Goal: Task Accomplishment & Management: Manage account settings

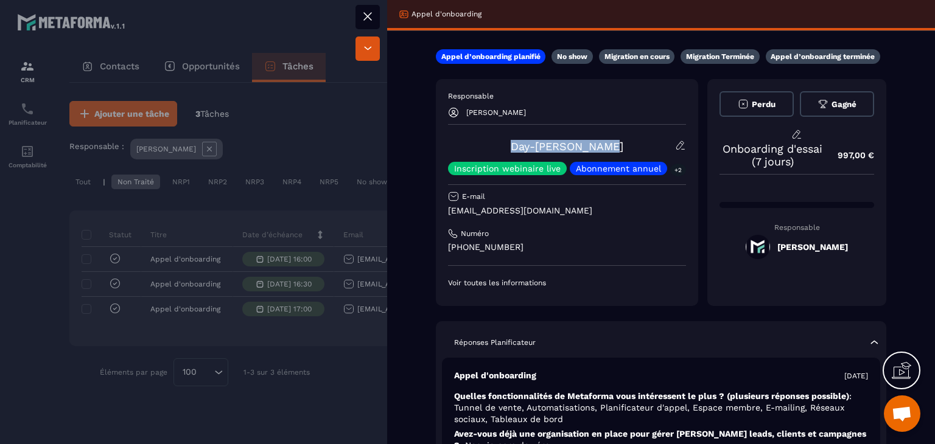
drag, startPoint x: 624, startPoint y: 150, endPoint x: 490, endPoint y: 136, distance: 133.9
click at [490, 136] on div "Responsable [PERSON_NAME] Day-[PERSON_NAME] ASSALA Inscription webinaire live A…" at bounding box center [567, 189] width 238 height 197
copy link "Day-[PERSON_NAME]"
click at [352, 231] on div at bounding box center [467, 222] width 935 height 444
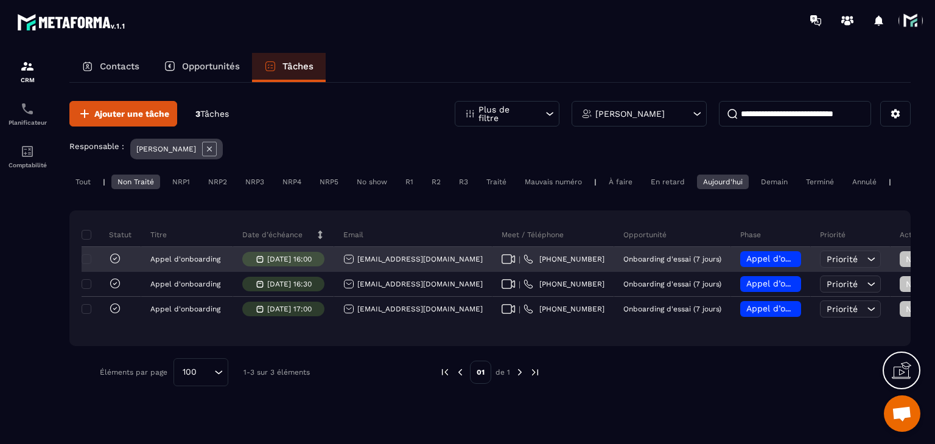
click at [746, 263] on span "Appel d’onboarding planifié" at bounding box center [803, 259] width 115 height 10
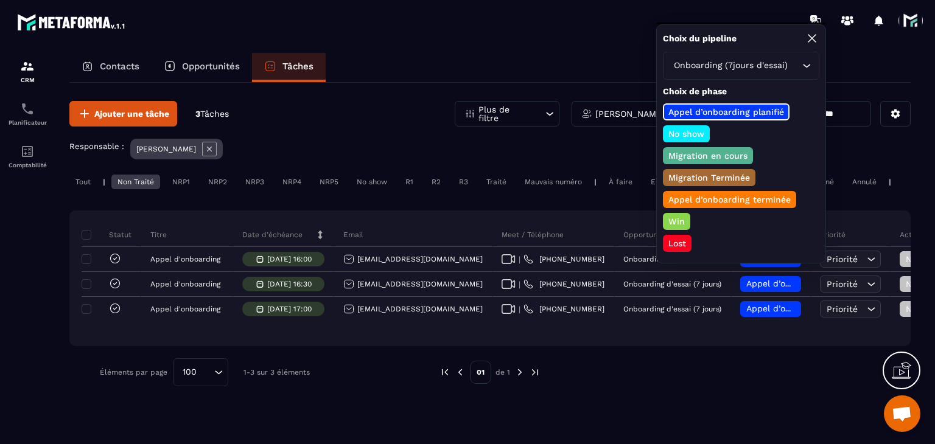
click at [702, 200] on p "Appel d’onboarding terminée" at bounding box center [729, 199] width 126 height 12
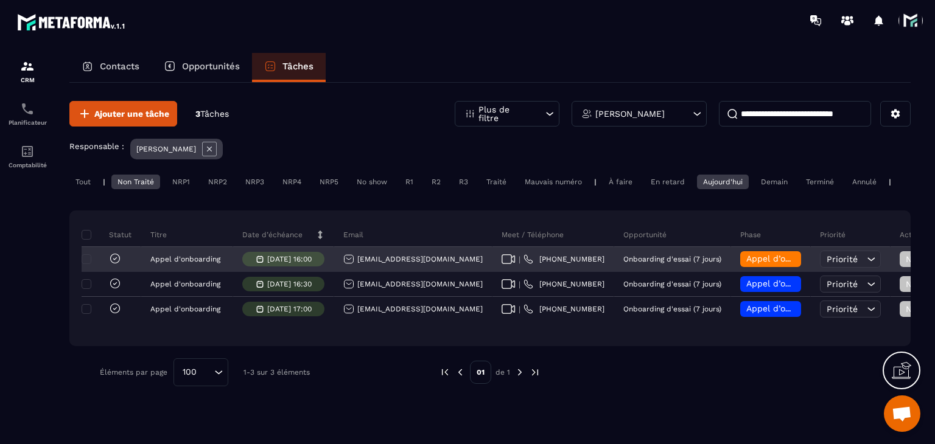
click at [905, 264] on span "Non Traité" at bounding box center [930, 259] width 51 height 10
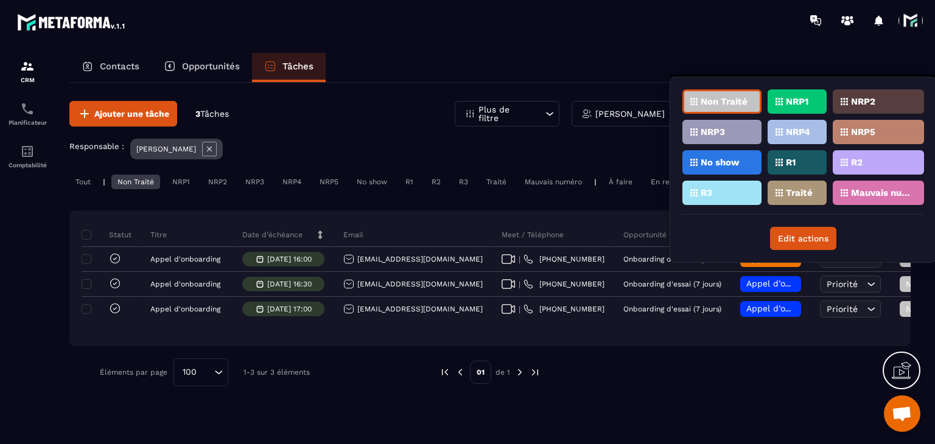
click at [804, 182] on div "Traité" at bounding box center [796, 193] width 59 height 24
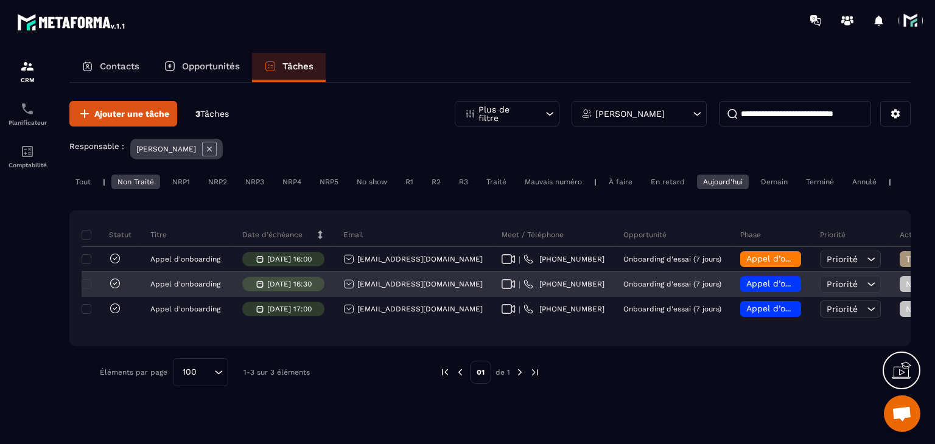
click at [441, 290] on div "[EMAIL_ADDRESS][DOMAIN_NAME]" at bounding box center [412, 284] width 139 height 11
